Goal: Information Seeking & Learning: Learn about a topic

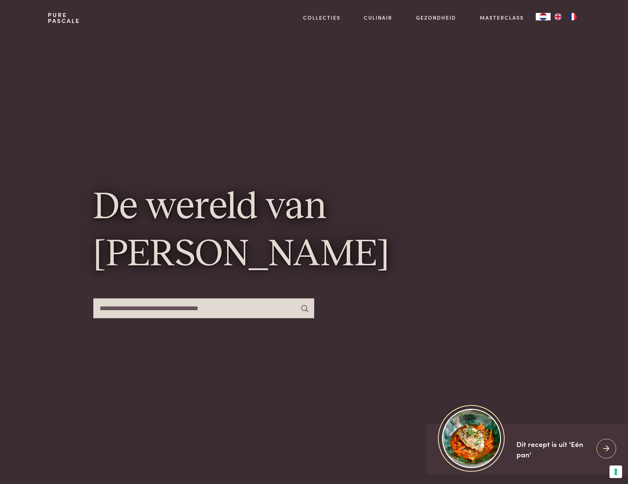
click at [234, 308] on input "text" at bounding box center [203, 308] width 221 height 20
type input "***"
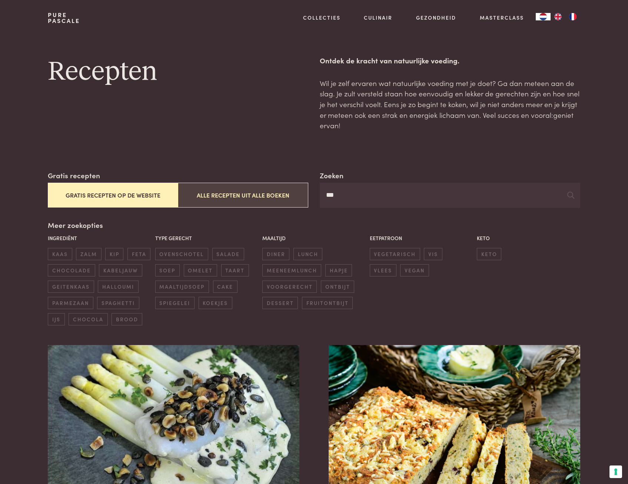
click at [246, 201] on button "Alle recepten uit alle boeken" at bounding box center [243, 195] width 130 height 25
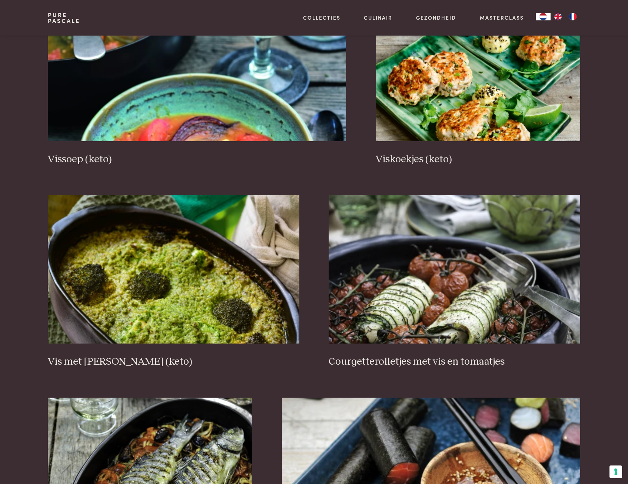
scroll to position [800, 0]
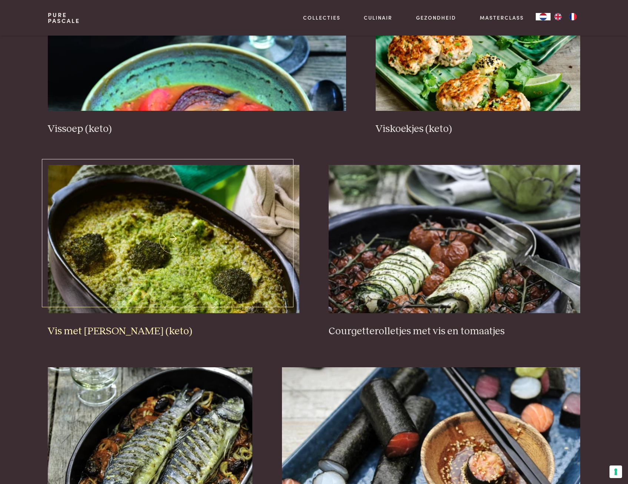
click at [159, 331] on h3 "Vis met romige broccolisaus (keto)" at bounding box center [173, 331] width 251 height 13
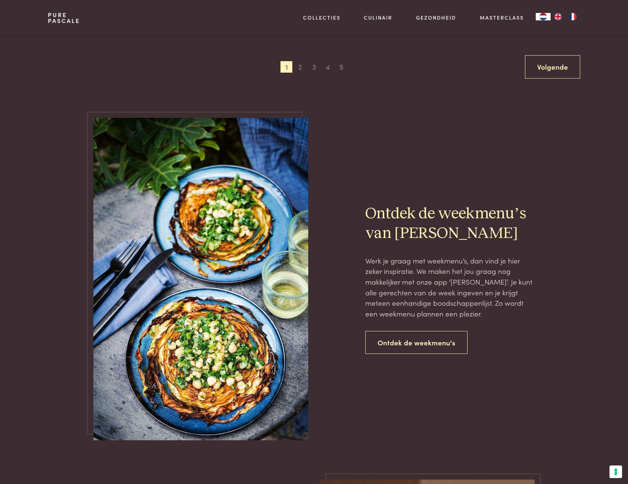
scroll to position [1541, 0]
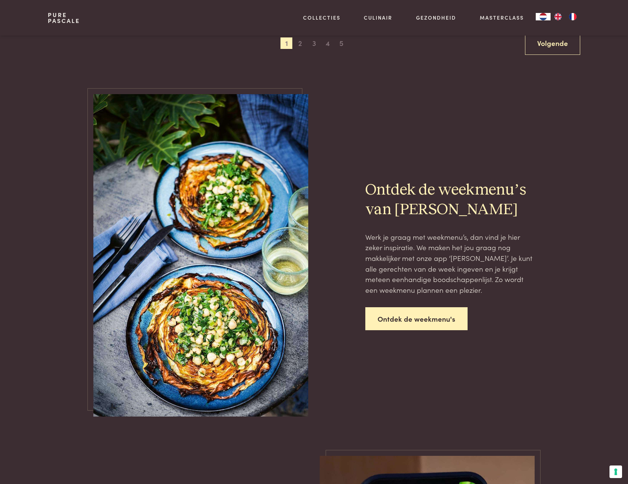
click at [414, 323] on link "Ontdek de weekmenu's" at bounding box center [416, 318] width 102 height 23
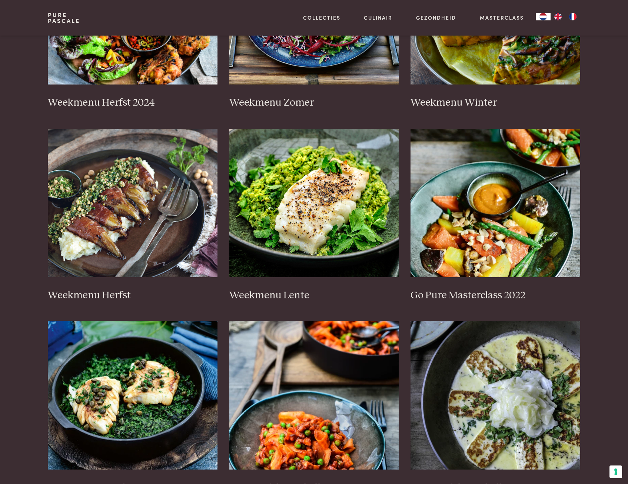
scroll to position [222, 0]
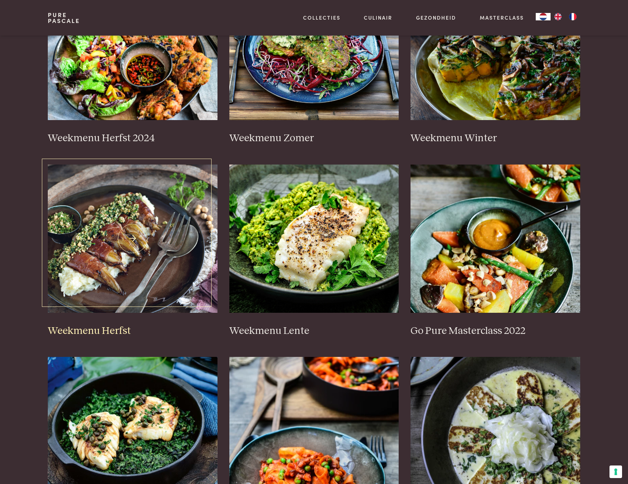
click at [93, 251] on img at bounding box center [133, 239] width 170 height 148
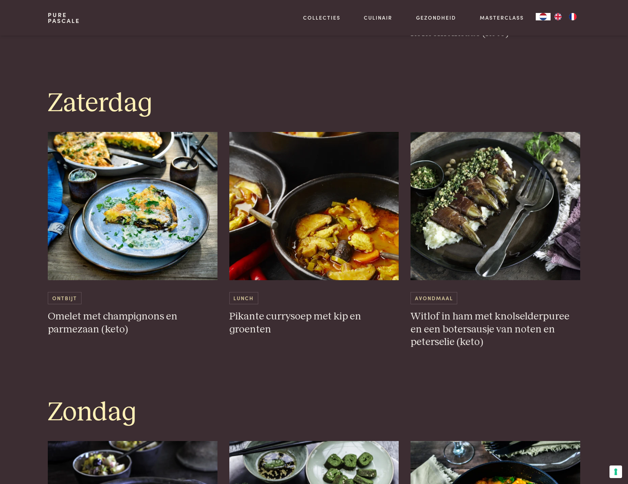
scroll to position [1668, 0]
